Goal: Information Seeking & Learning: Check status

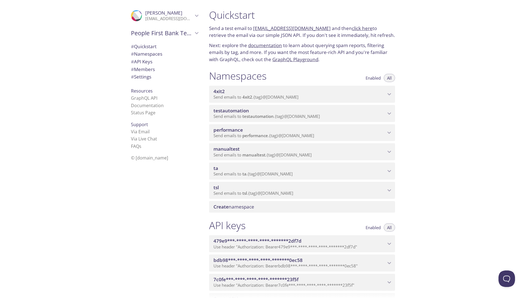
click at [388, 169] on icon "ta namespace" at bounding box center [389, 170] width 7 height 7
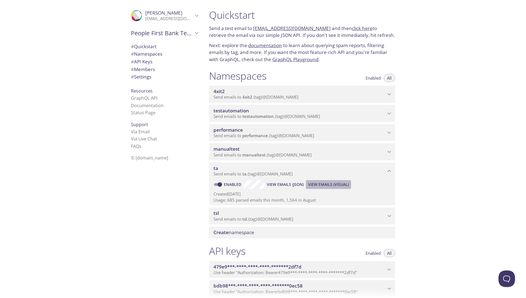
click at [338, 183] on span "View Emails (Visual)" at bounding box center [328, 184] width 41 height 7
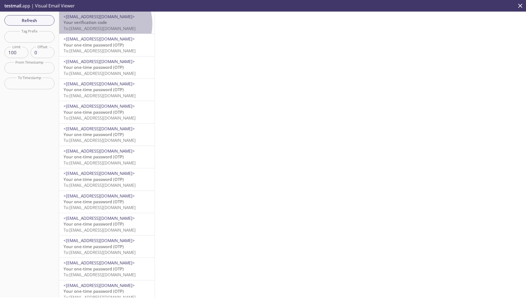
click at [103, 24] on span "Your verification code" at bounding box center [85, 23] width 43 height 6
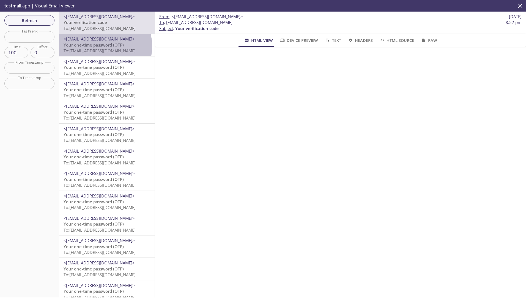
click at [98, 46] on span "Your one-time password (OTP)" at bounding box center [94, 45] width 60 height 6
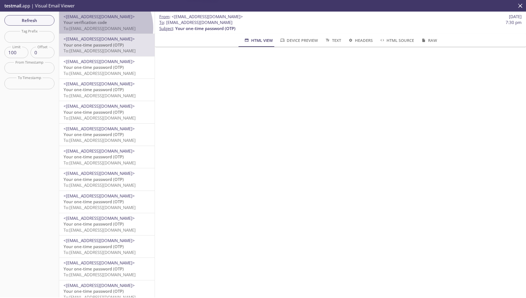
click at [97, 28] on span "To: [EMAIL_ADDRESS][DOMAIN_NAME]" at bounding box center [100, 29] width 72 height 6
